Goal: Navigation & Orientation: Find specific page/section

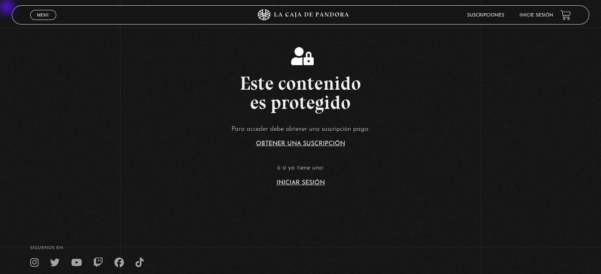
click at [228, 40] on link "Iniciar Sesión" at bounding box center [301, 182] width 48 height 6
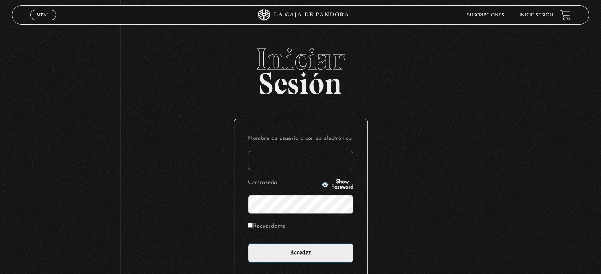
type input "[EMAIL_ADDRESS][DOMAIN_NAME]"
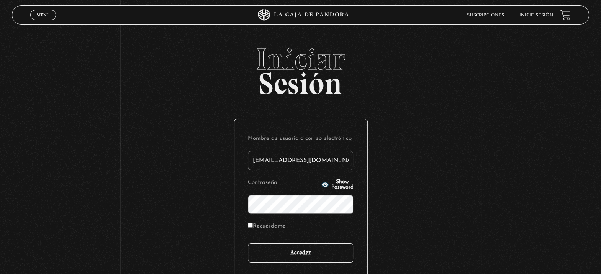
click at [302, 253] on input "Acceder" at bounding box center [301, 252] width 106 height 19
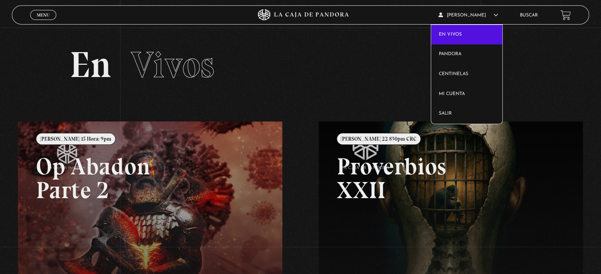
click at [496, 25] on link "En vivos" at bounding box center [467, 35] width 72 height 20
click at [494, 15] on icon at bounding box center [496, 15] width 5 height 5
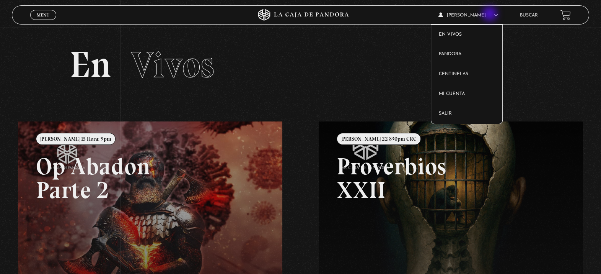
click at [457, 34] on link "En vivos" at bounding box center [467, 35] width 72 height 20
